Goal: Task Accomplishment & Management: Complete application form

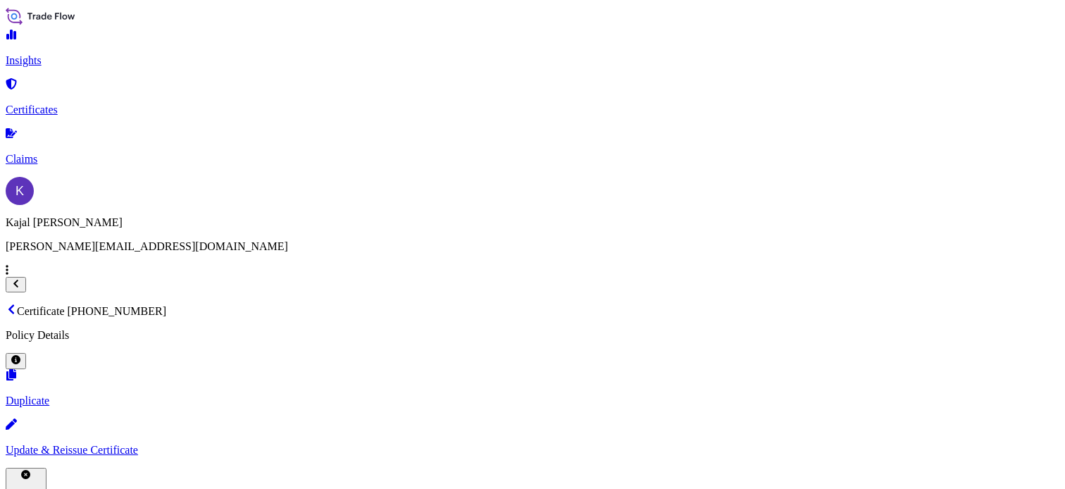
scroll to position [232, 0]
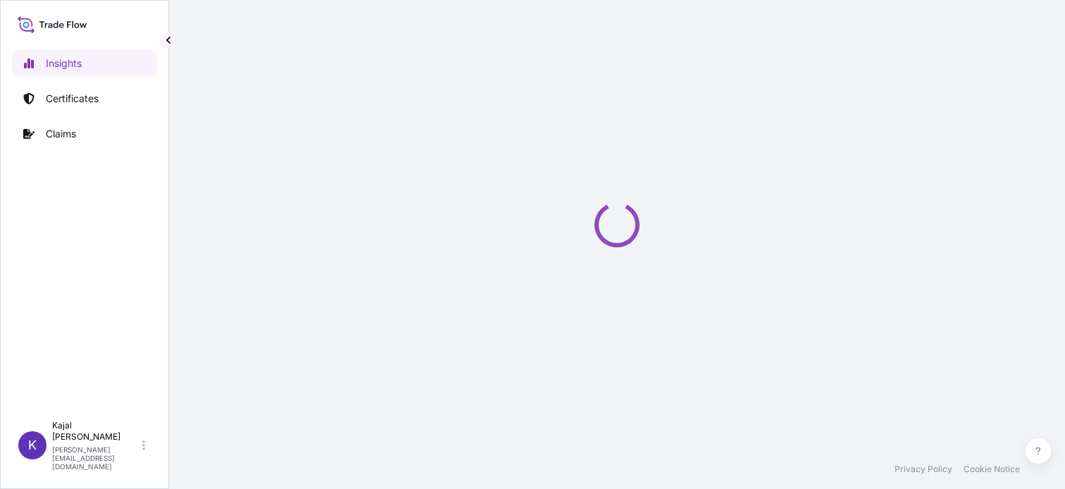
select select "2025"
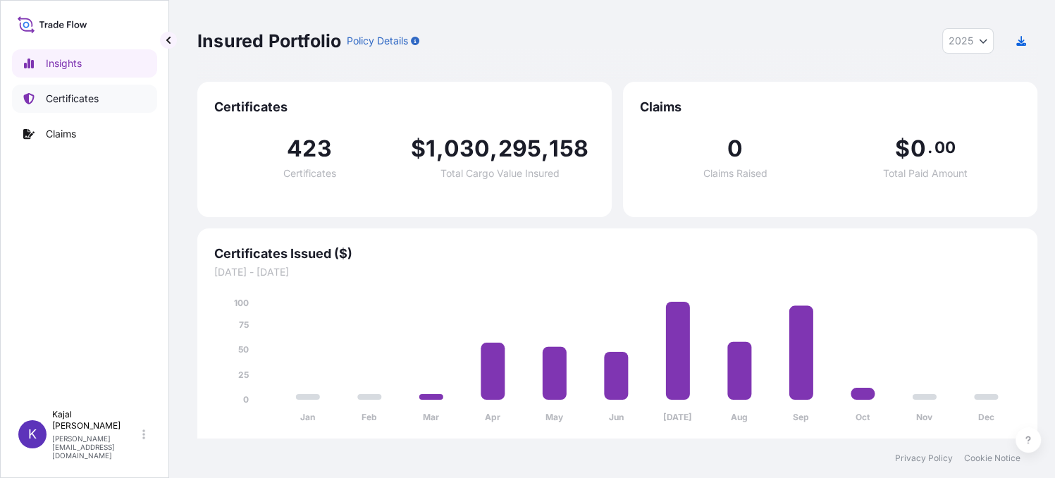
click at [71, 99] on p "Certificates" at bounding box center [72, 99] width 53 height 14
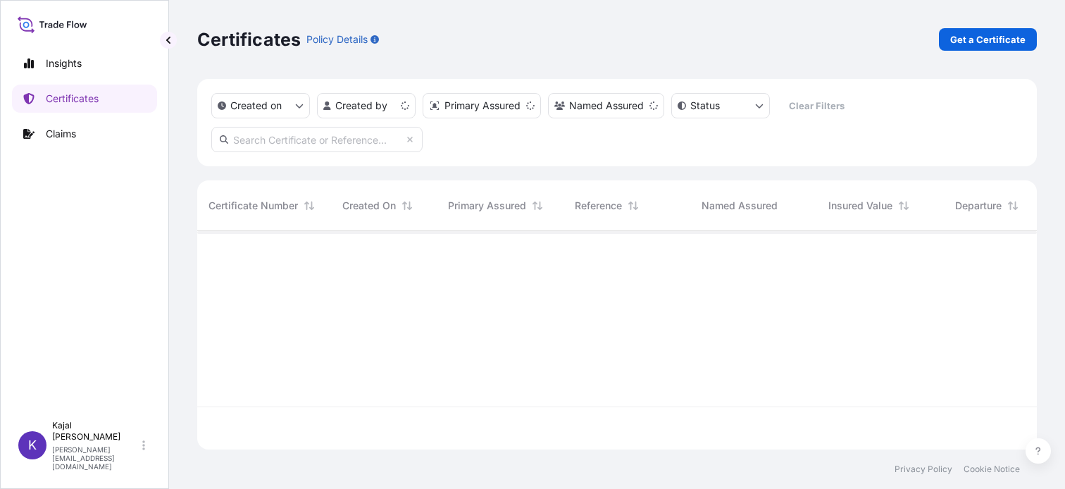
scroll to position [215, 829]
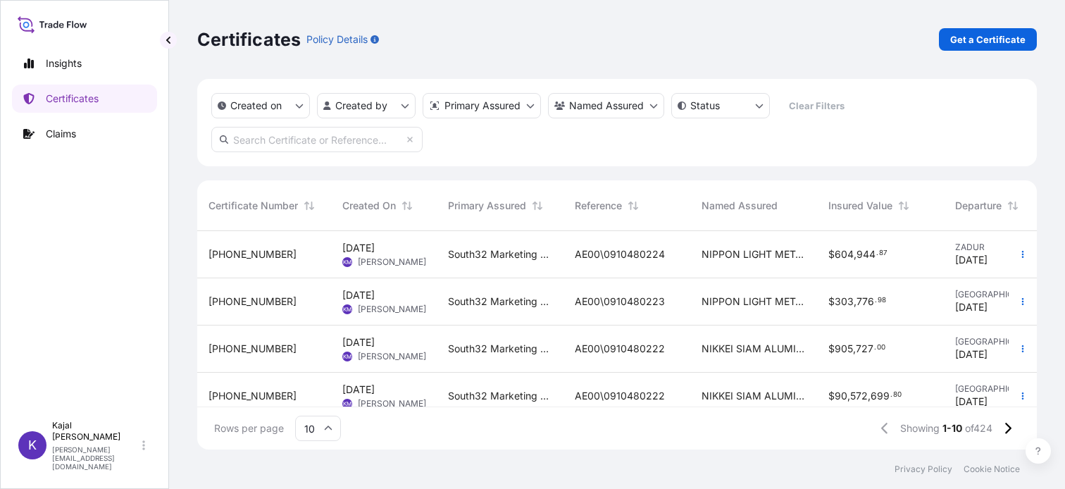
click at [370, 143] on input "text" at bounding box center [316, 139] width 211 height 25
paste input "[PHONE_NUMBER]"
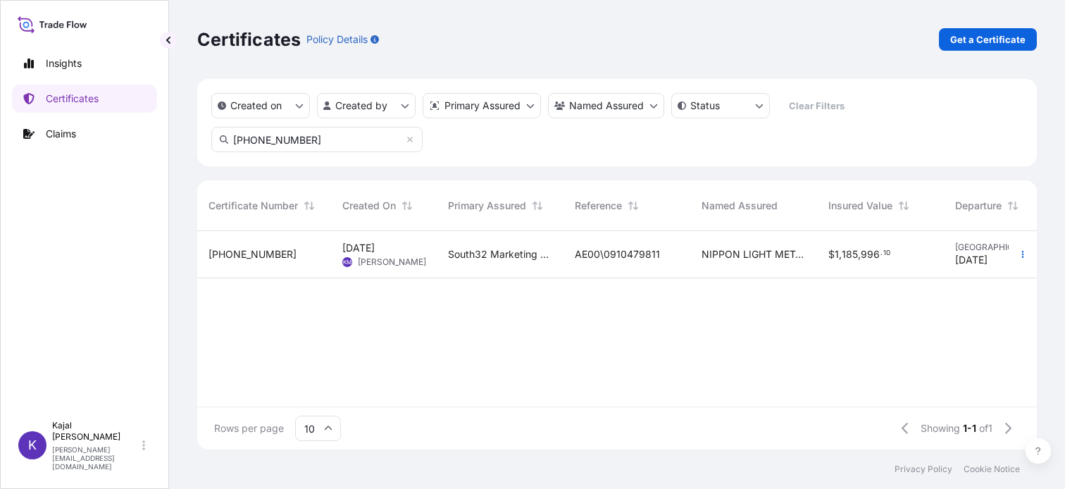
type input "[PHONE_NUMBER]"
click at [256, 249] on span "[PHONE_NUMBER]" at bounding box center [253, 254] width 88 height 14
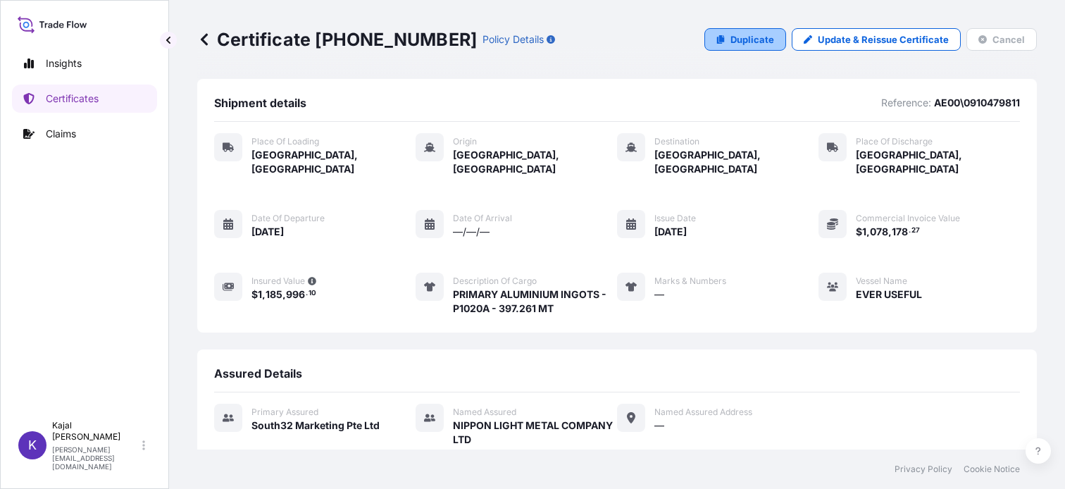
click at [731, 44] on p "Duplicate" at bounding box center [753, 39] width 44 height 14
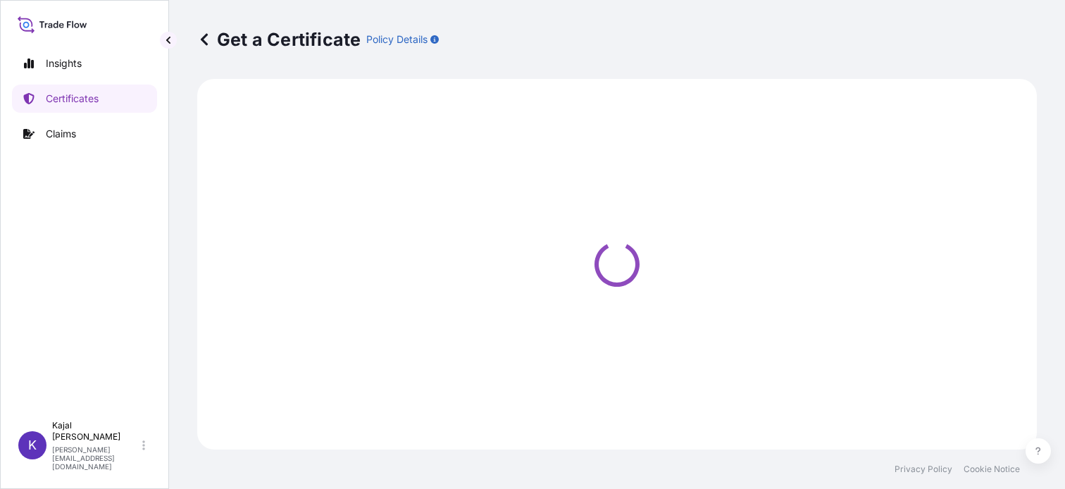
select select "Road / [GEOGRAPHIC_DATA]"
select select "Sea"
select select "Road / [GEOGRAPHIC_DATA]"
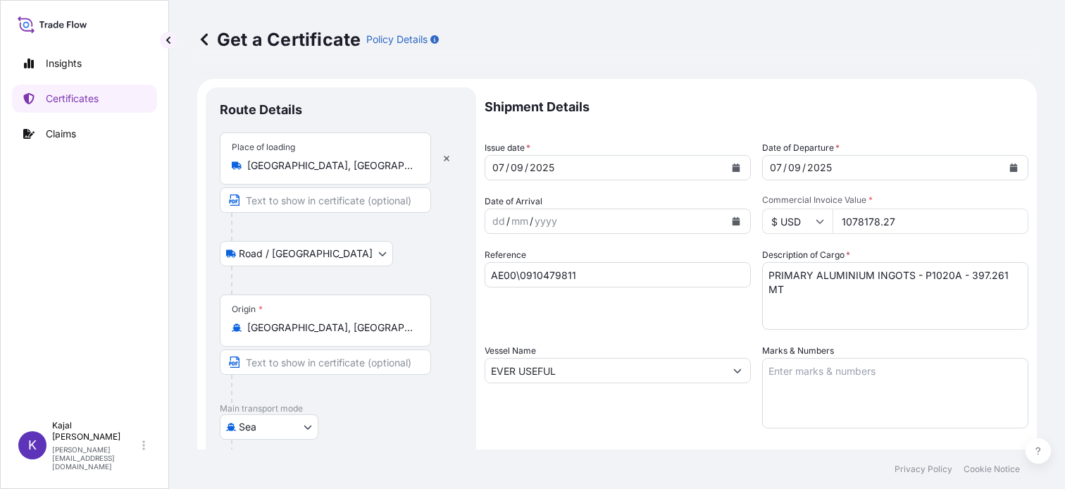
select select "31709"
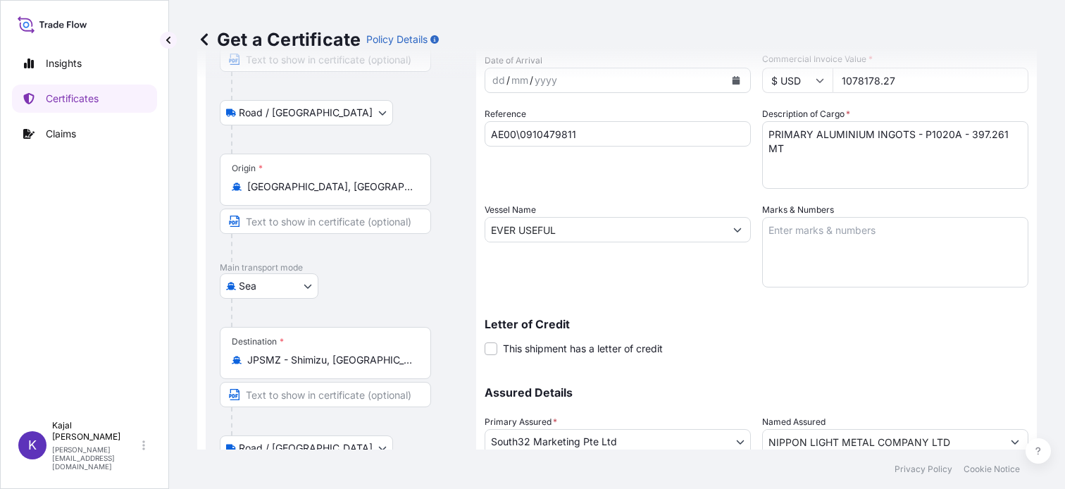
scroll to position [20, 0]
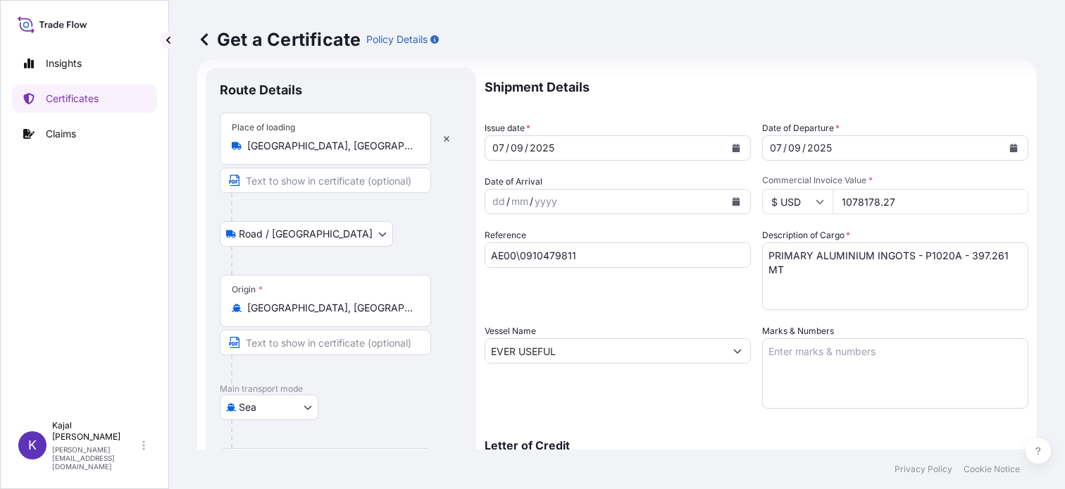
click at [733, 149] on icon "Calendar" at bounding box center [737, 148] width 8 height 8
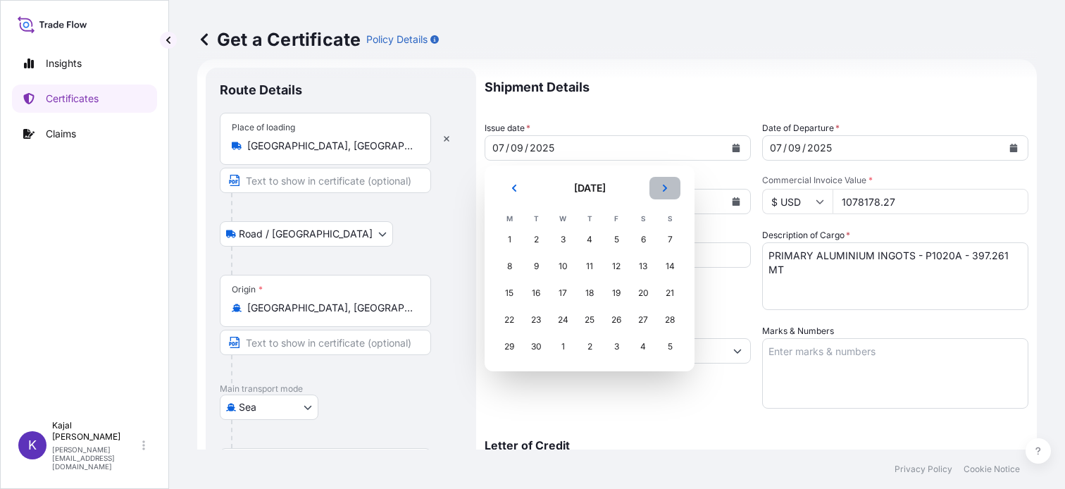
click at [665, 184] on icon "Next" at bounding box center [665, 188] width 8 height 8
click at [534, 266] on div "7" at bounding box center [535, 266] width 25 height 25
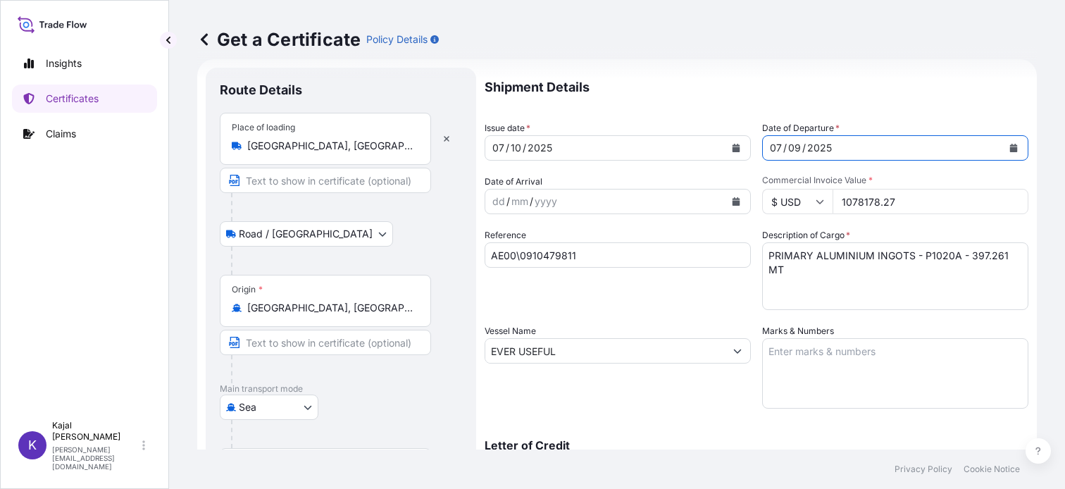
click at [1010, 147] on icon "Calendar" at bounding box center [1014, 148] width 8 height 8
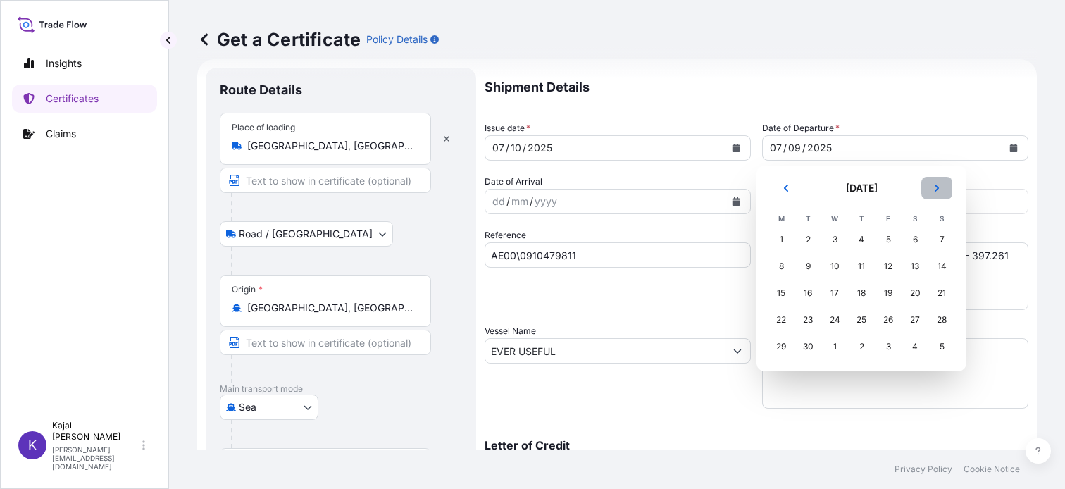
click at [933, 189] on icon "Next" at bounding box center [937, 188] width 8 height 8
click at [806, 263] on div "7" at bounding box center [807, 266] width 25 height 25
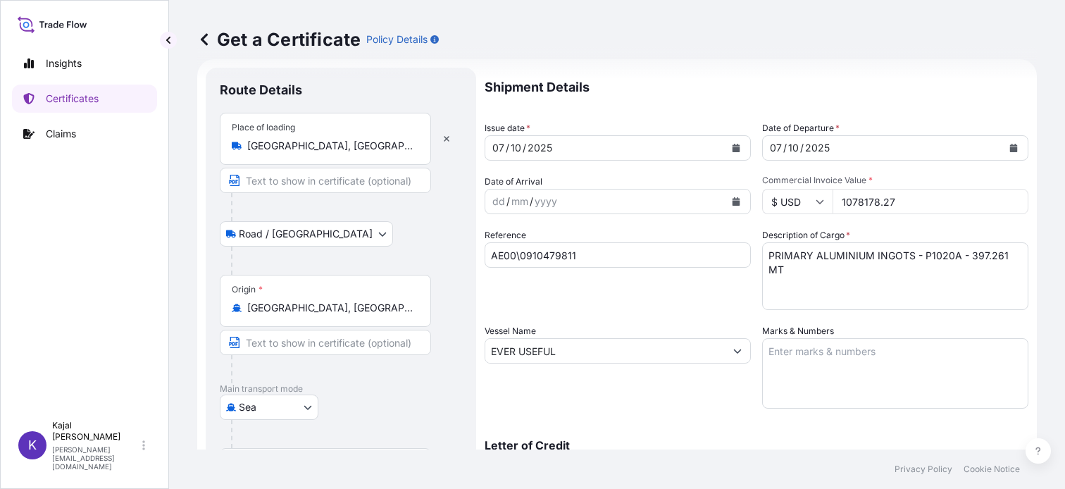
click at [592, 247] on input "AE00\0910479811" at bounding box center [618, 254] width 266 height 25
drag, startPoint x: 588, startPoint y: 257, endPoint x: 502, endPoint y: 254, distance: 86.7
click at [451, 252] on form "Route Details Place of loading [GEOGRAPHIC_DATA], [GEOGRAPHIC_DATA] Road / Inla…" at bounding box center [617, 386] width 840 height 654
paste input "8023"
type input "AE00\0910480231"
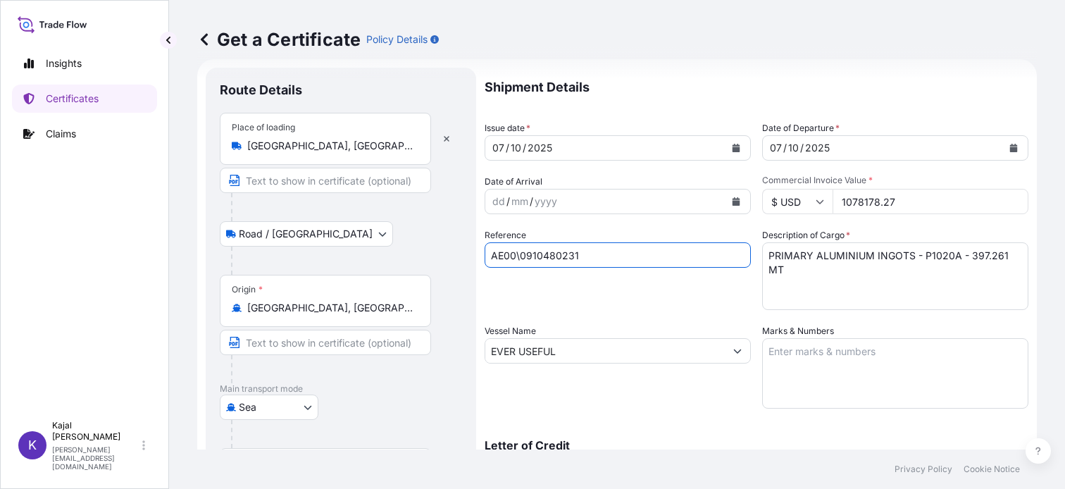
click at [964, 254] on textarea "PRIMARY ALUMINIUM INGOTS - P1020A - 397.261 MT" at bounding box center [895, 276] width 266 height 68
click at [984, 256] on textarea "PRIMARY ALUMINIUM INGOTS - P1020A - 397.261 MT" at bounding box center [895, 276] width 266 height 68
type textarea "PRIMARY ALUMINIUM INGOTS - P1020A - 397.754 MT"
drag, startPoint x: 834, startPoint y: 201, endPoint x: 994, endPoint y: 207, distance: 160.0
click at [994, 207] on input "1078178.27" at bounding box center [931, 201] width 196 height 25
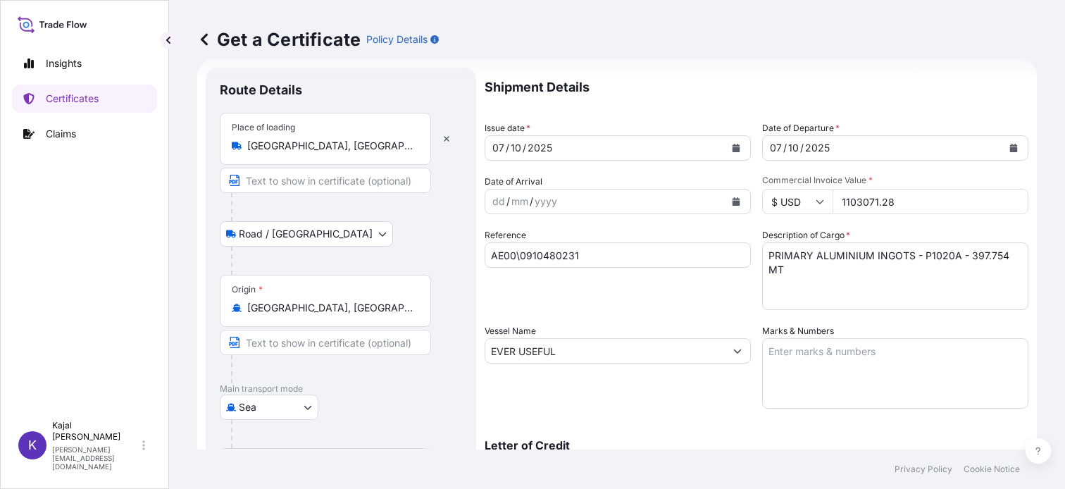
type input "1103071.28"
click at [650, 397] on div "Vessel Name EVER USEFUL" at bounding box center [618, 366] width 266 height 85
click at [598, 342] on input "EVER USEFUL" at bounding box center [605, 350] width 240 height 25
drag, startPoint x: 603, startPoint y: 354, endPoint x: 211, endPoint y: 337, distance: 392.1
click at [211, 337] on form "Route Details Place of loading [GEOGRAPHIC_DATA], [GEOGRAPHIC_DATA] / Inland Ro…" at bounding box center [617, 386] width 840 height 654
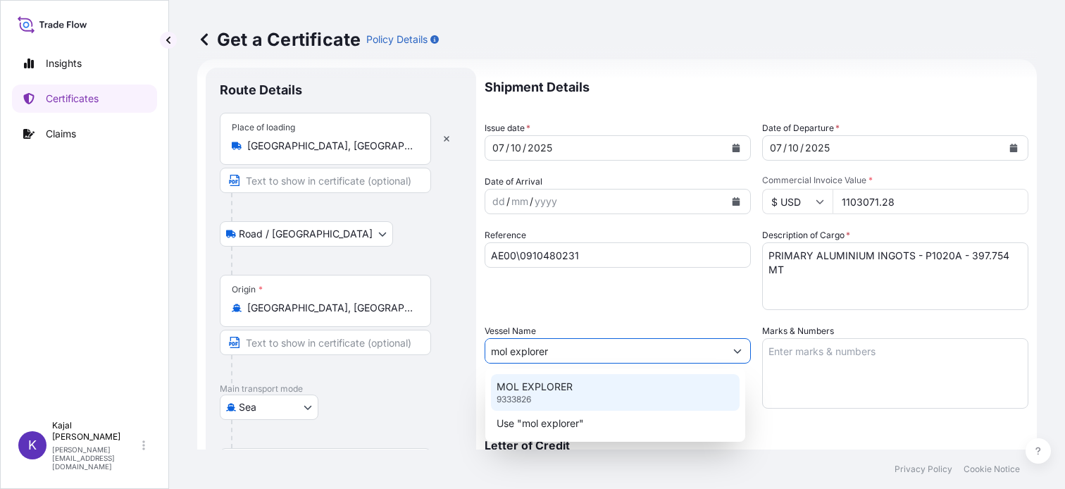
click at [521, 396] on p "9333826" at bounding box center [514, 399] width 35 height 11
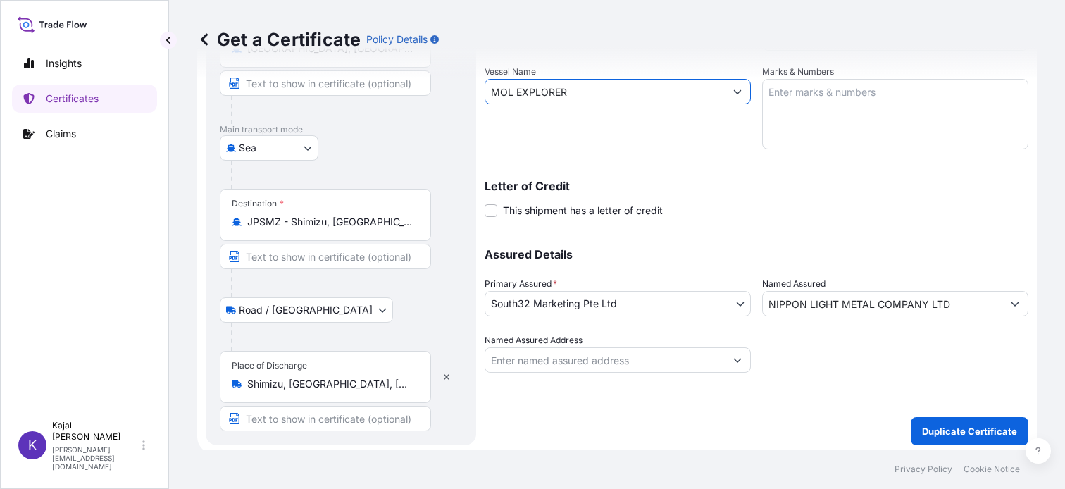
scroll to position [282, 0]
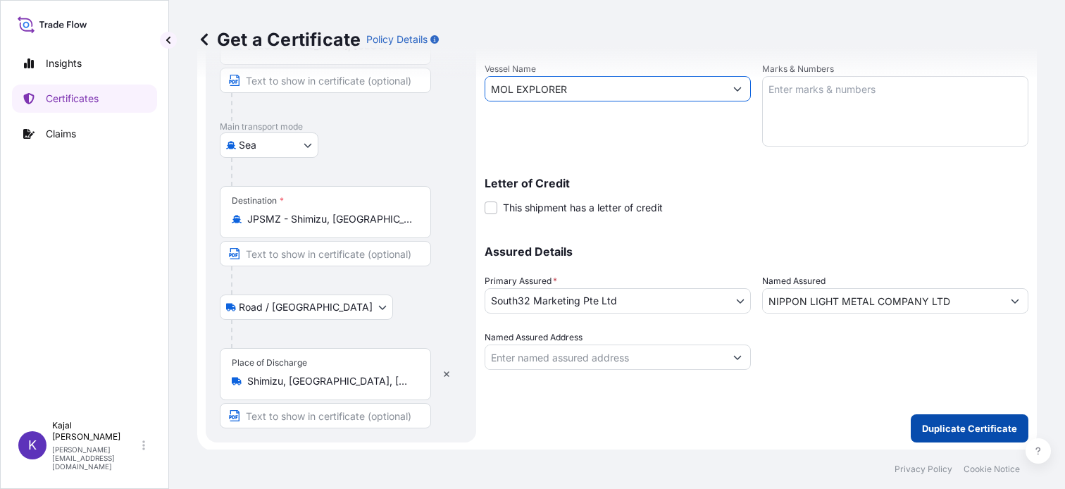
type input "MOL EXPLORER"
click at [988, 432] on p "Duplicate Certificate" at bounding box center [969, 428] width 95 height 14
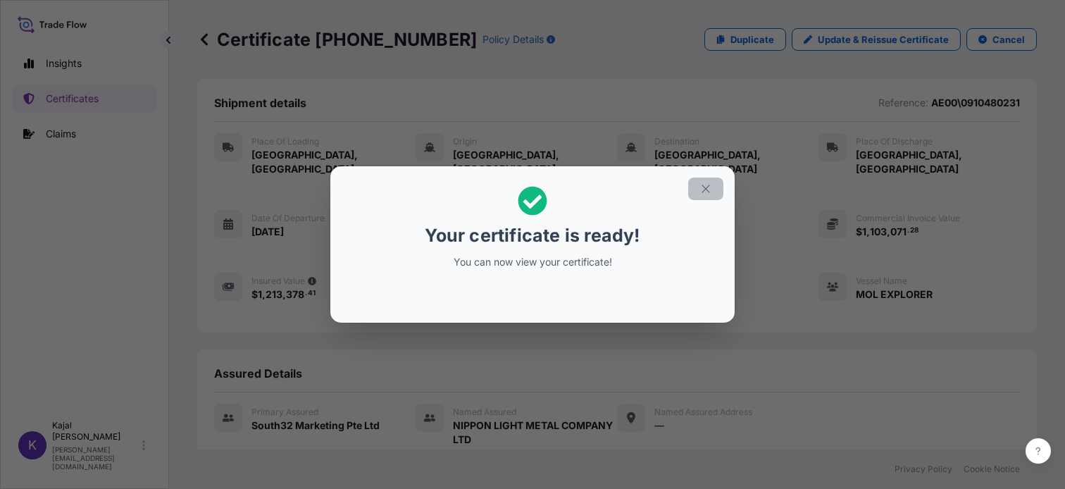
click at [707, 197] on button "button" at bounding box center [705, 189] width 35 height 23
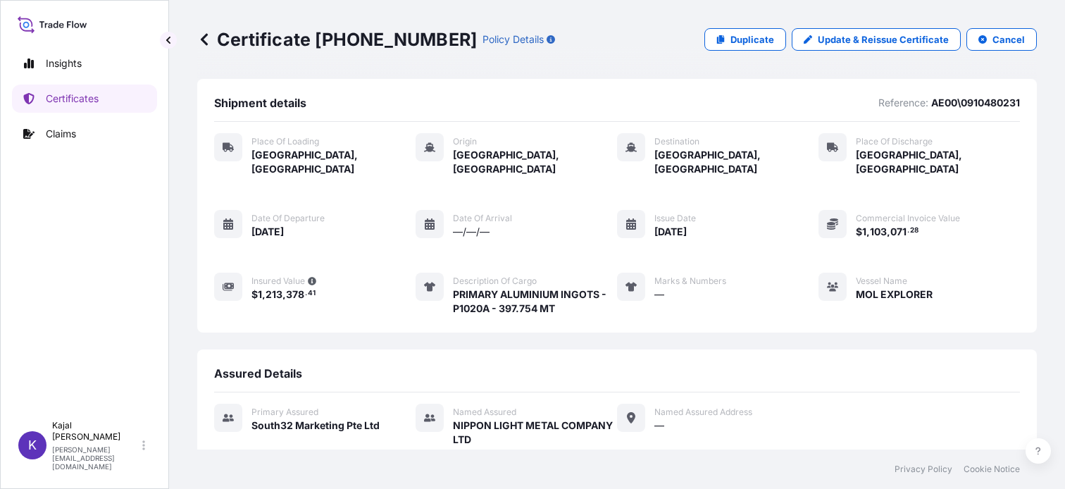
scroll to position [232, 0]
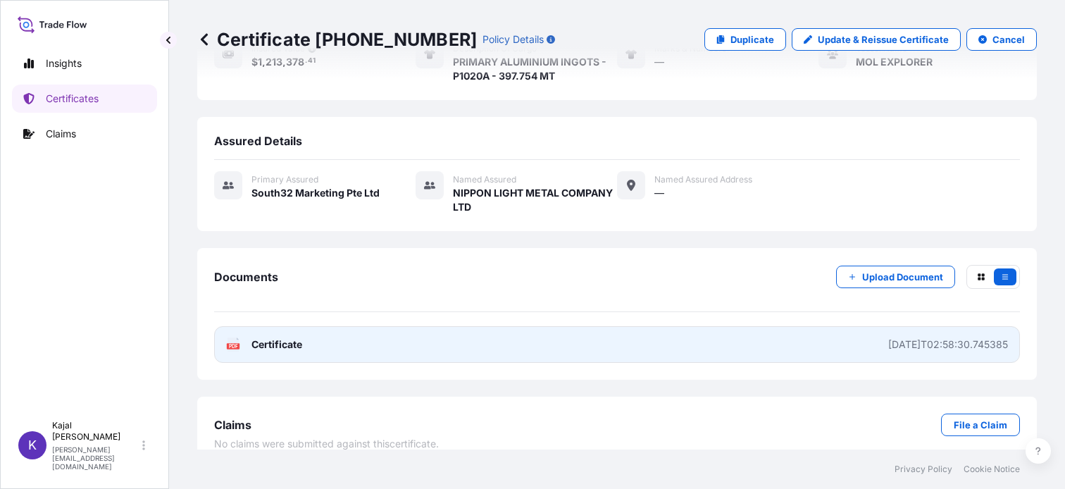
click at [277, 337] on span "Certificate" at bounding box center [277, 344] width 51 height 14
